Goal: Task Accomplishment & Management: Use online tool/utility

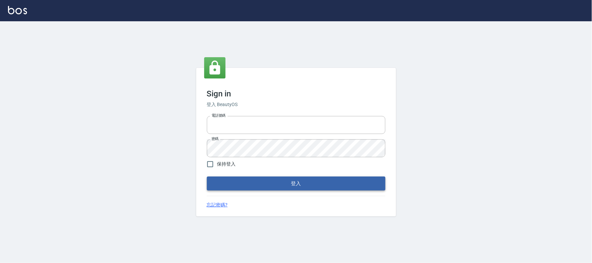
type input "032805930"
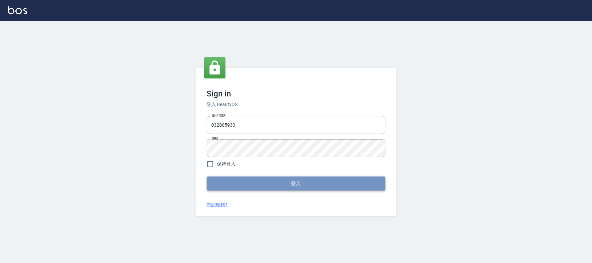
click at [236, 184] on button "登入" at bounding box center [296, 184] width 179 height 14
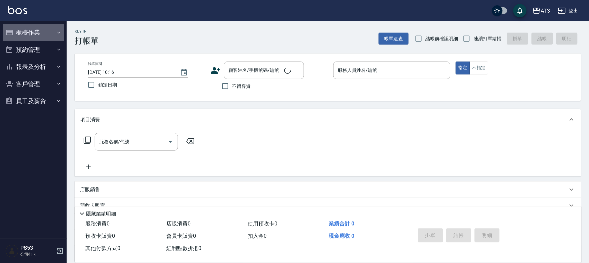
click at [32, 35] on button "櫃檯作業" at bounding box center [33, 32] width 61 height 17
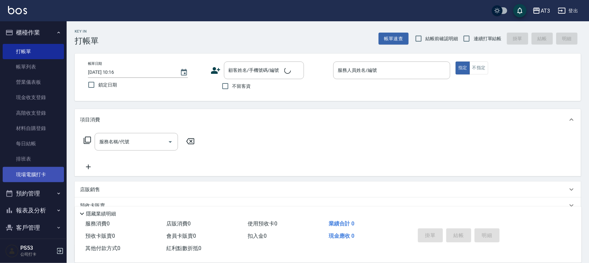
click at [45, 175] on link "現場電腦打卡" at bounding box center [33, 174] width 61 height 15
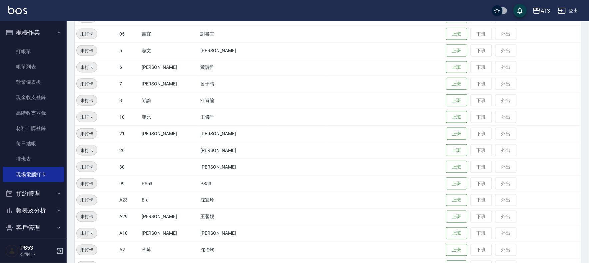
scroll to position [218, 0]
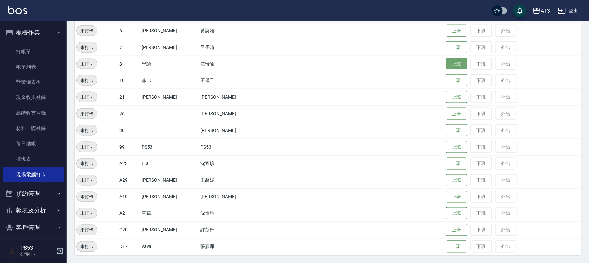
click at [446, 64] on button "上班" at bounding box center [456, 64] width 21 height 12
click at [22, 209] on button "報表及分析" at bounding box center [33, 210] width 61 height 17
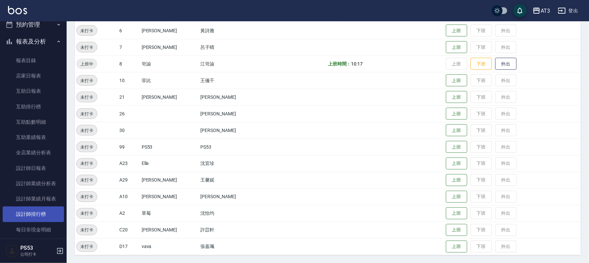
scroll to position [185, 0]
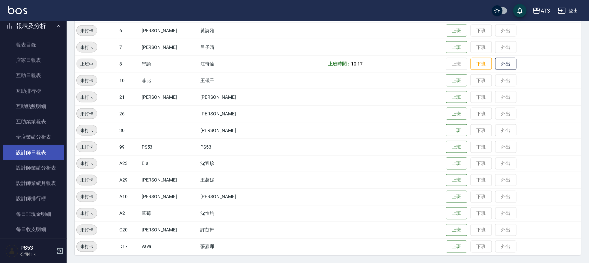
click at [36, 153] on link "設計師日報表" at bounding box center [33, 152] width 61 height 15
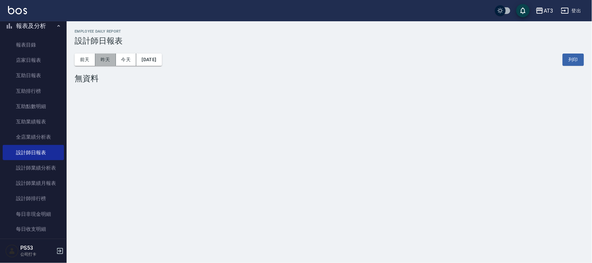
click at [108, 61] on button "昨天" at bounding box center [105, 60] width 21 height 12
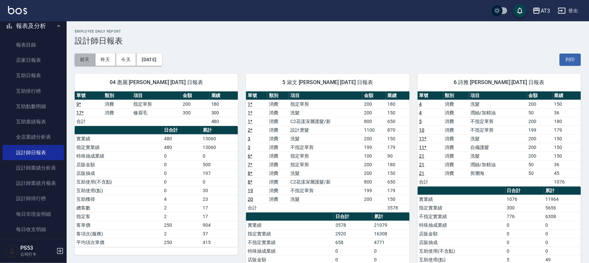
click at [85, 62] on button "前天" at bounding box center [85, 60] width 21 height 12
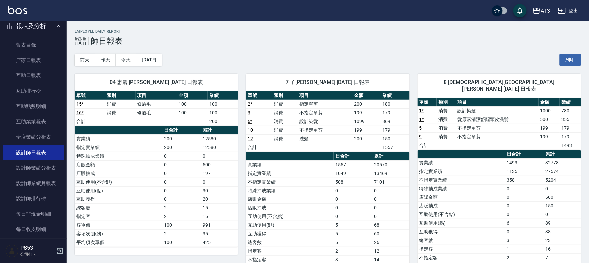
scroll to position [37, 0]
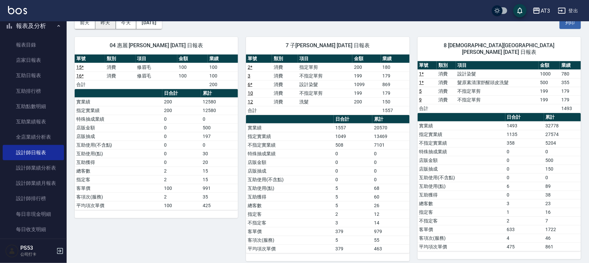
click at [107, 27] on button "昨天" at bounding box center [105, 23] width 21 height 12
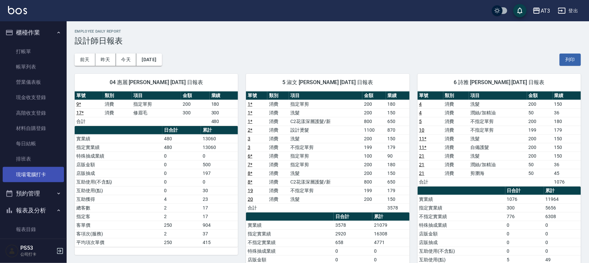
click at [32, 175] on link "現場電腦打卡" at bounding box center [33, 174] width 61 height 15
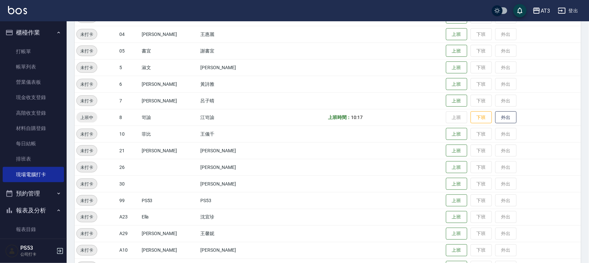
scroll to position [185, 0]
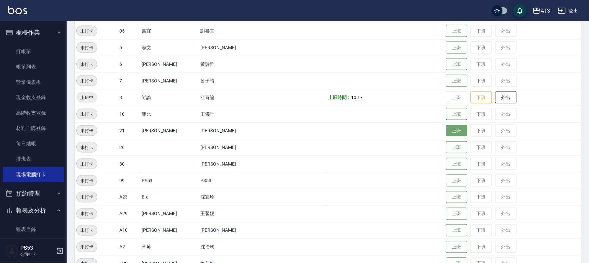
click at [446, 129] on button "上班" at bounding box center [456, 131] width 21 height 12
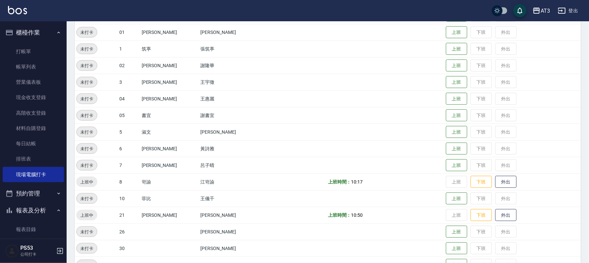
scroll to position [74, 0]
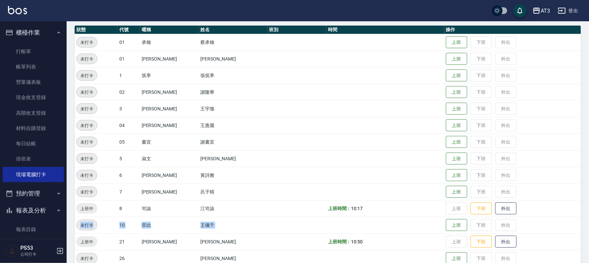
click at [442, 216] on tbody "未打卡 01 承翰 [PERSON_NAME] 上班 下班 外出 未打卡 01 [PERSON_NAME] 上班 下班 外出 未打卡 1 筑葶 張筑葶 上班 …" at bounding box center [328, 217] width 506 height 366
click at [446, 222] on button "上班" at bounding box center [456, 226] width 21 height 12
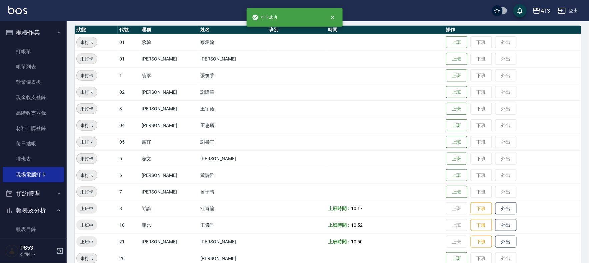
click at [404, 211] on td "上班時間： 10:17" at bounding box center [385, 209] width 118 height 17
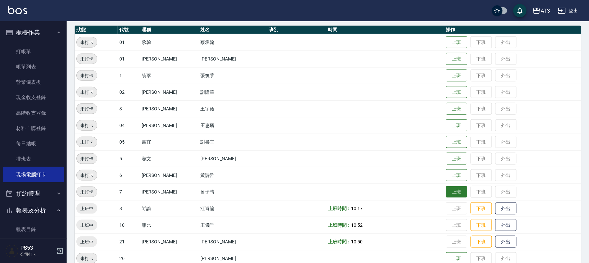
click at [446, 188] on button "上班" at bounding box center [456, 193] width 21 height 12
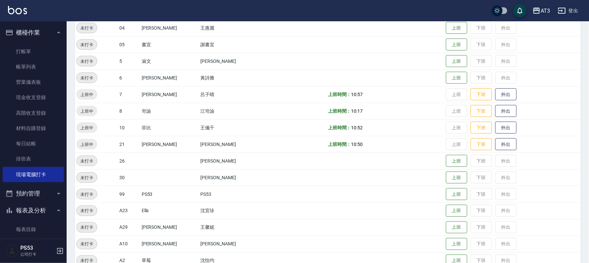
scroll to position [185, 0]
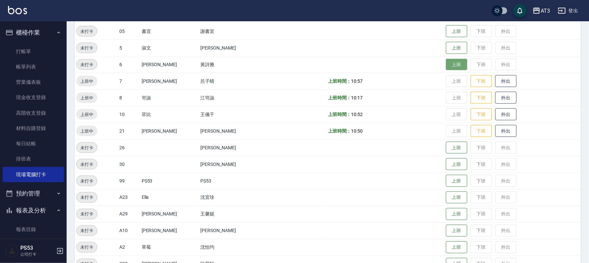
click at [447, 62] on button "上班" at bounding box center [456, 65] width 21 height 12
click at [451, 48] on button "上班" at bounding box center [456, 48] width 21 height 12
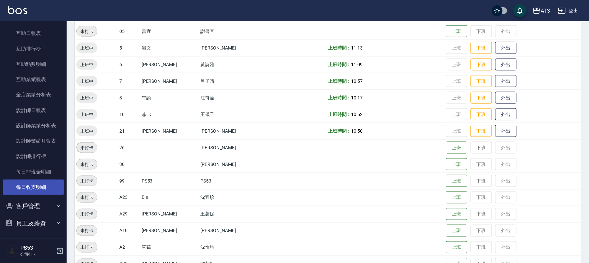
scroll to position [228, 0]
click at [40, 203] on button "客戶管理" at bounding box center [33, 205] width 61 height 17
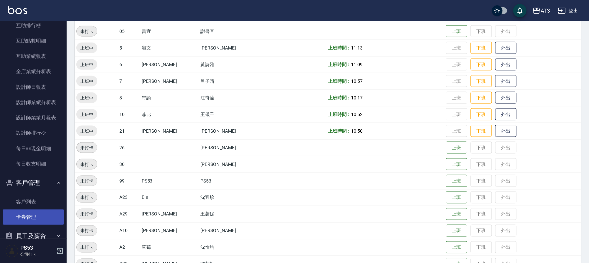
scroll to position [261, 0]
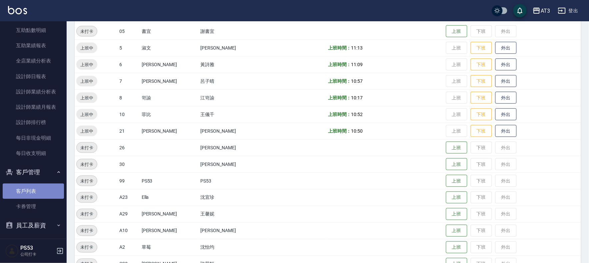
click at [43, 193] on link "客戶列表" at bounding box center [33, 191] width 61 height 15
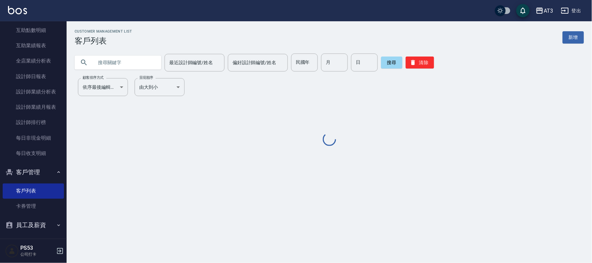
click at [108, 58] on input "text" at bounding box center [124, 63] width 63 height 18
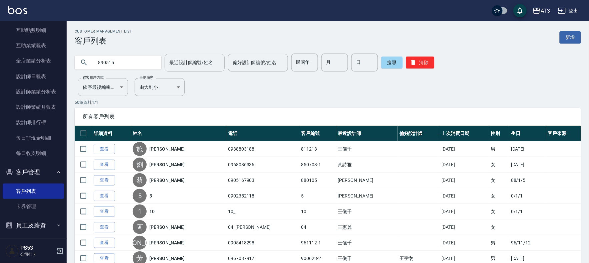
type input "890515"
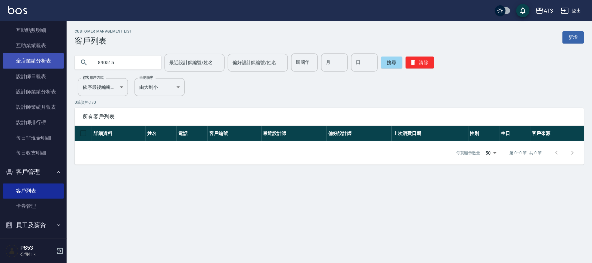
drag, startPoint x: 125, startPoint y: 65, endPoint x: 52, endPoint y: 64, distance: 72.9
click at [52, 64] on div "AT3 登出 櫃檯作業 打帳單 帳單列表 營業儀表板 現金收支登錄 高階收支登錄 材料自購登錄 每日結帳 排班表 現場電腦打卡 預約管理 預約管理 單日預約紀…" at bounding box center [296, 131] width 592 height 263
